Goal: Task Accomplishment & Management: Manage account settings

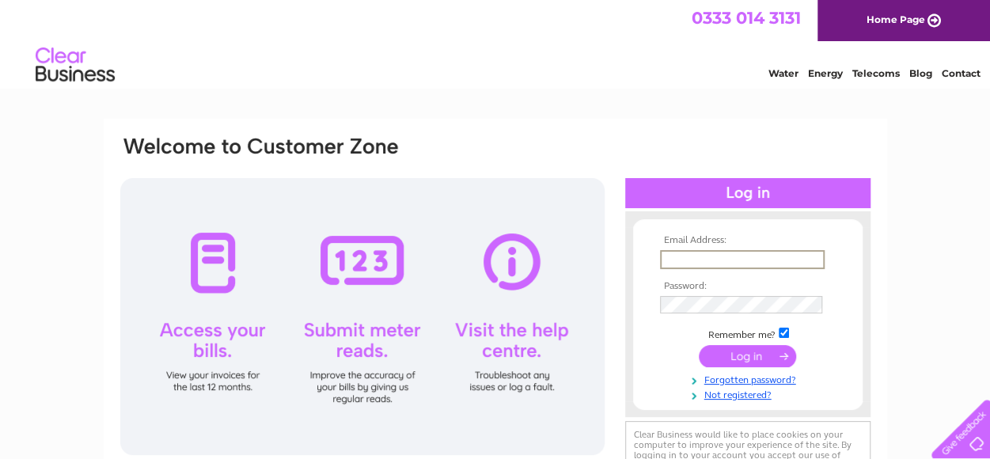
click at [718, 255] on input "text" at bounding box center [742, 259] width 165 height 19
type input "annmarie@rainbowroominternational.com"
click at [699, 346] on input "submit" at bounding box center [747, 357] width 97 height 22
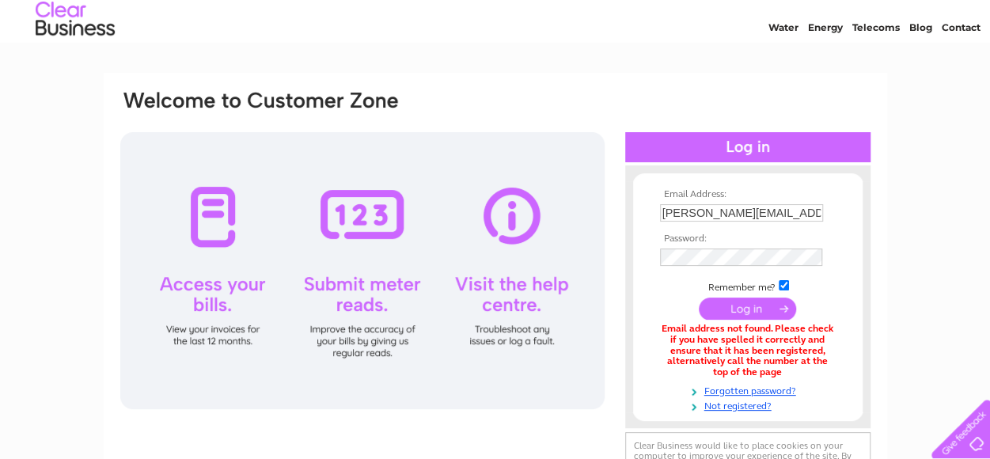
scroll to position [79, 0]
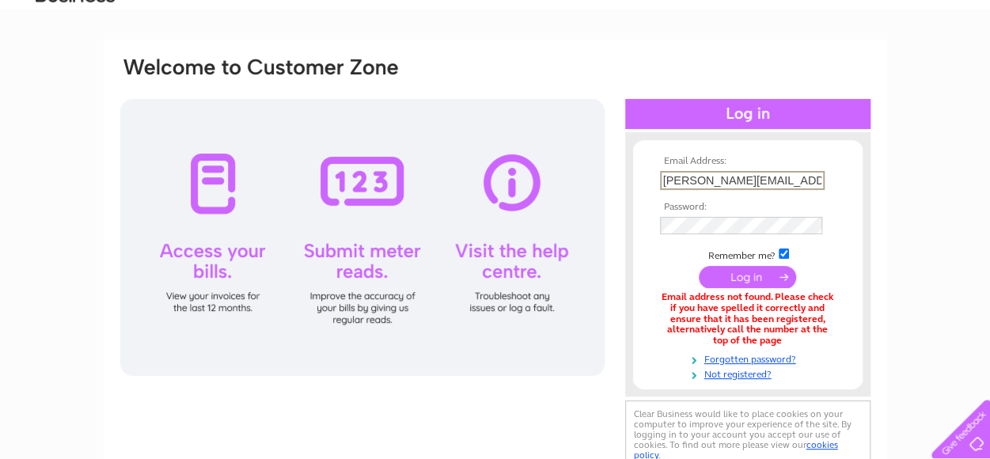
drag, startPoint x: 709, startPoint y: 184, endPoint x: 614, endPoint y: 214, distance: 99.4
click at [909, 79] on div "Email Address: annmarie@rainbowroominternational.com Password: Forgotten passwo…" at bounding box center [920, 71] width 23 height 16
type input "[PERSON_NAME][EMAIL_ADDRESS][DOMAIN_NAME]"
click at [699, 267] on input "submit" at bounding box center [747, 278] width 97 height 22
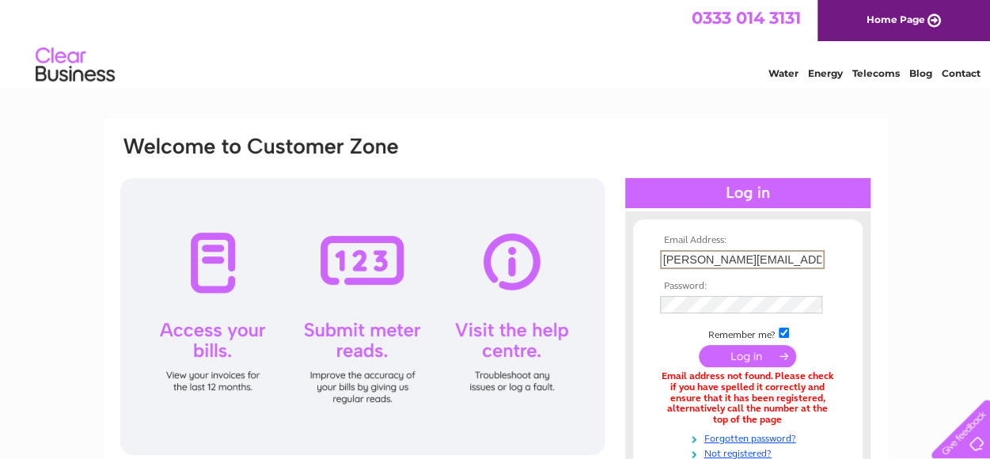
click at [787, 264] on input "linda@rainbowroominternational.com" at bounding box center [742, 259] width 165 height 19
drag, startPoint x: 662, startPoint y: 257, endPoint x: 880, endPoint y: 222, distance: 221.3
click at [880, 221] on div "Email Address: linda@rainbowroominternational.com Password: Forgotten password?" at bounding box center [496, 344] width 784 height 450
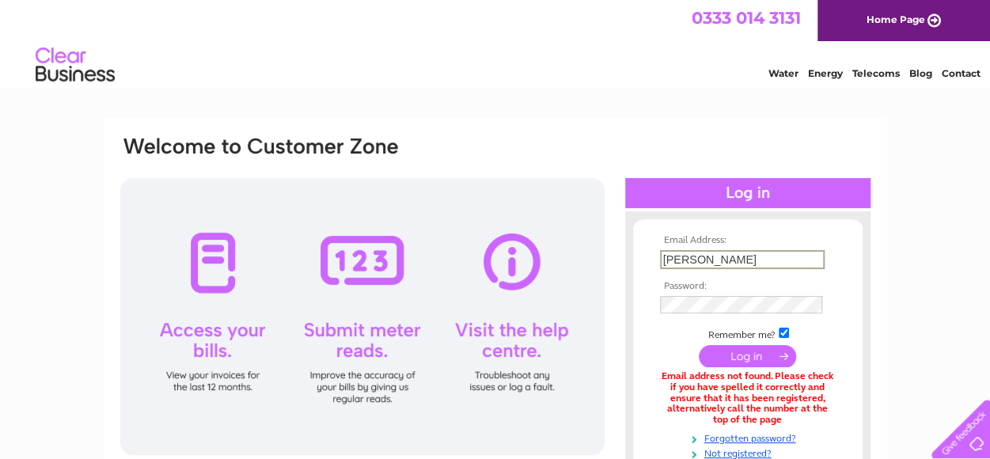
drag, startPoint x: 719, startPoint y: 260, endPoint x: 726, endPoint y: 256, distance: 8.6
click at [721, 259] on input "linda" at bounding box center [742, 259] width 165 height 19
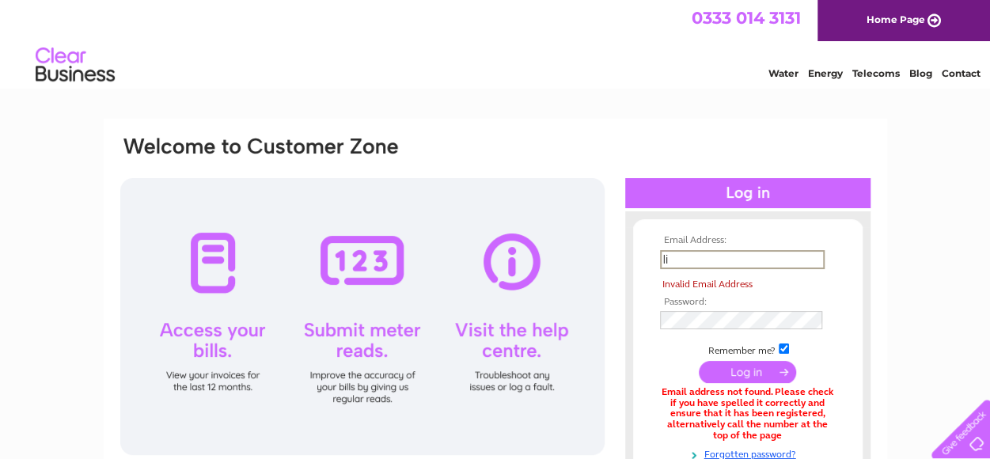
type input "l"
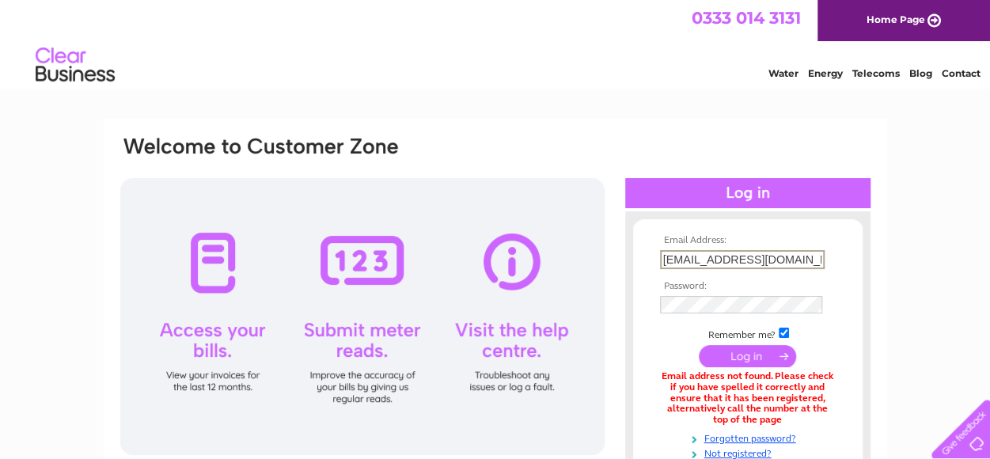
type input "lindastew@aol.com"
click at [699, 345] on input "submit" at bounding box center [747, 356] width 97 height 22
click at [699, 346] on input "submit" at bounding box center [747, 357] width 97 height 22
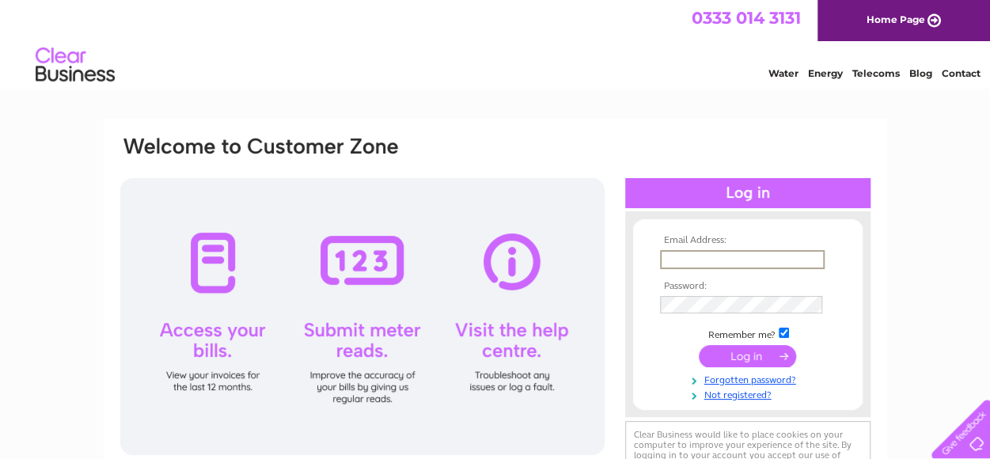
click at [734, 260] on input "text" at bounding box center [742, 259] width 165 height 19
type input "[PERSON_NAME][EMAIL_ADDRESS][DOMAIN_NAME]"
click at [798, 258] on input "[PERSON_NAME][EMAIL_ADDRESS][DOMAIN_NAME]" at bounding box center [742, 259] width 165 height 19
click at [699, 346] on input "submit" at bounding box center [747, 357] width 97 height 22
